Goal: Use online tool/utility: Utilize a website feature to perform a specific function

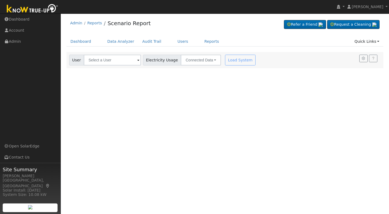
click at [137, 60] on span at bounding box center [138, 60] width 2 height 6
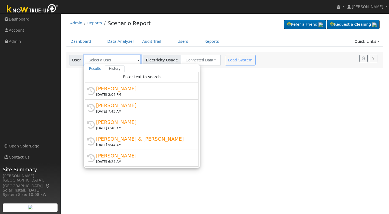
click at [91, 63] on input "text" at bounding box center [112, 60] width 57 height 11
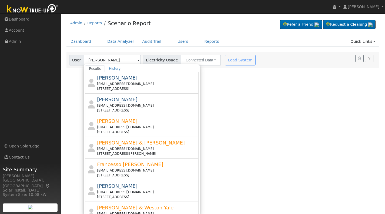
click at [138, 152] on div "[STREET_ADDRESS][PERSON_NAME]" at bounding box center [147, 153] width 100 height 5
type input "[PERSON_NAME] & [PERSON_NAME]"
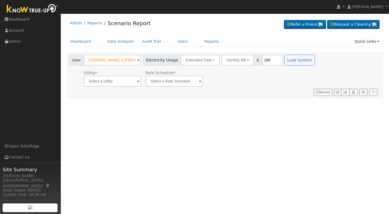
type input "185"
click at [290, 58] on button "Load System" at bounding box center [299, 60] width 31 height 11
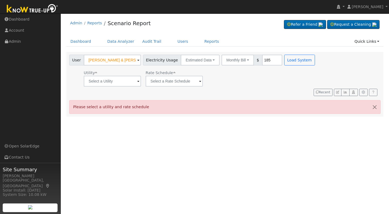
click at [138, 80] on span at bounding box center [138, 81] width 2 height 6
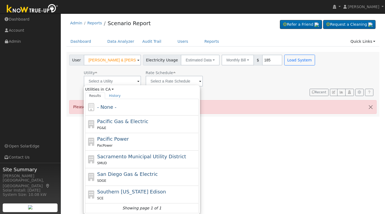
click at [109, 122] on span "Pacific Gas & Electric" at bounding box center [122, 121] width 51 height 6
type input "Pacific Gas & Electric"
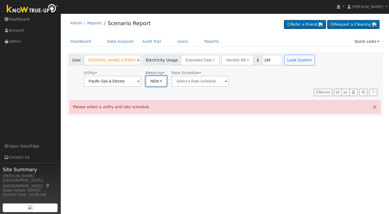
click at [160, 83] on button "NEM" at bounding box center [156, 81] width 21 height 11
click at [153, 101] on link "NBT" at bounding box center [164, 101] width 38 height 8
type input "E-ELEC"
click at [252, 80] on button "ACC Plus" at bounding box center [247, 81] width 29 height 11
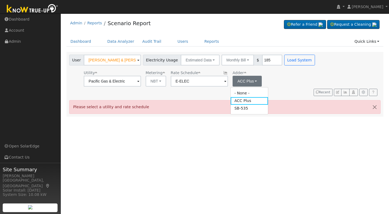
click at [241, 108] on link "SB-535" at bounding box center [250, 109] width 38 height 8
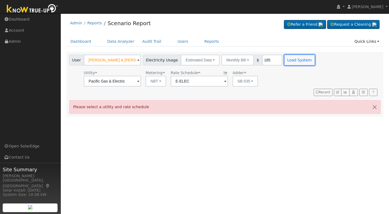
click at [293, 58] on button "Load System" at bounding box center [299, 60] width 31 height 11
